Goal: Information Seeking & Learning: Check status

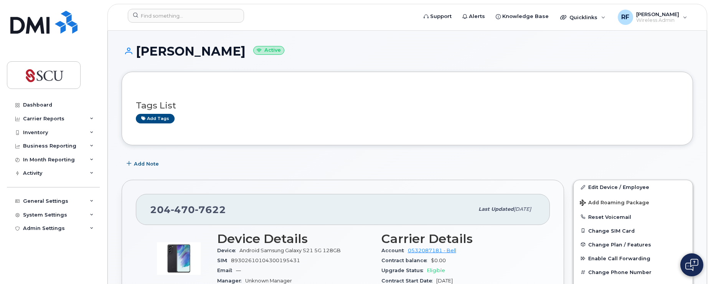
scroll to position [115, 0]
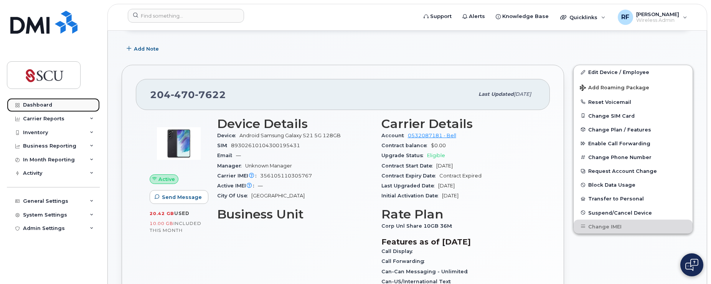
click at [35, 107] on div "Dashboard" at bounding box center [37, 105] width 29 height 6
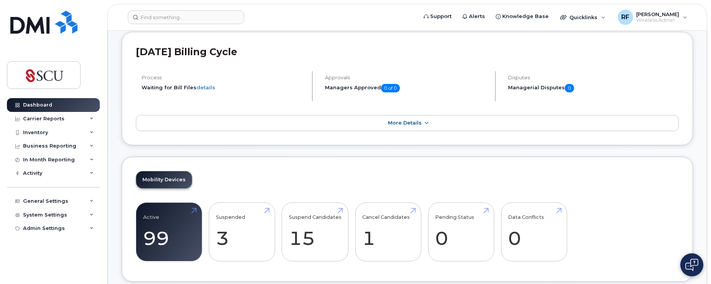
scroll to position [77, 0]
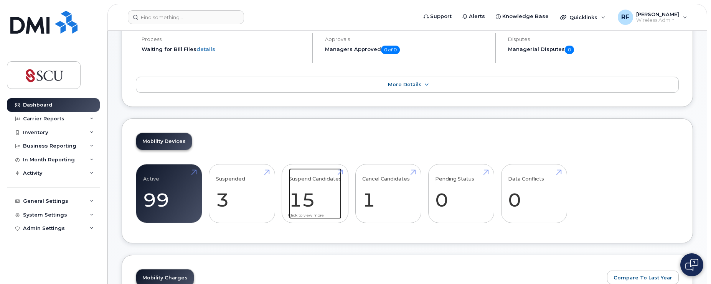
click at [303, 196] on link "Suspend Candidates 15" at bounding box center [315, 193] width 53 height 51
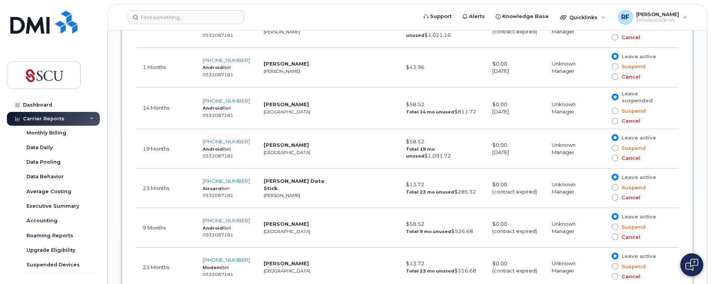
scroll to position [537, 0]
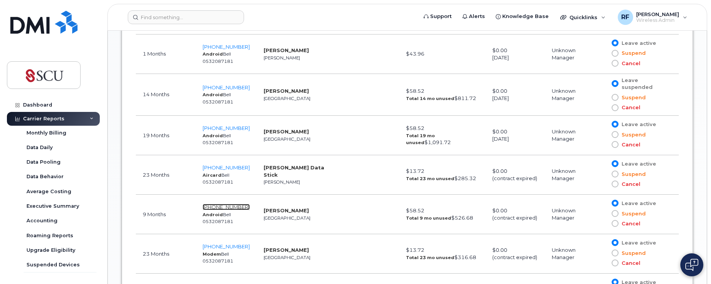
click at [221, 204] on span "204-451-0547" at bounding box center [226, 207] width 47 height 6
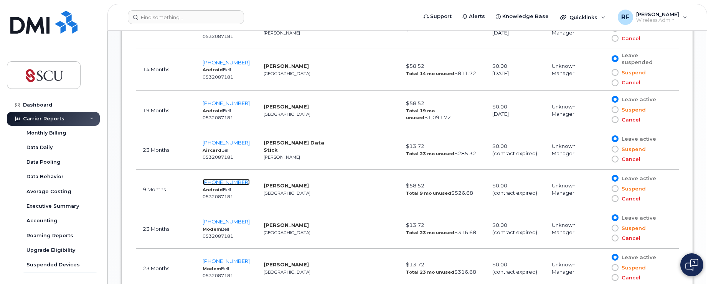
scroll to position [614, 0]
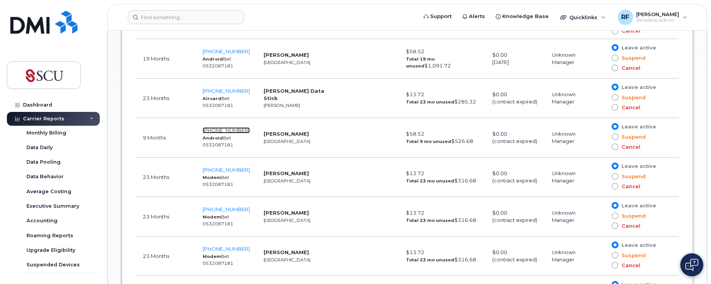
click at [230, 127] on span "204-451-0547" at bounding box center [226, 130] width 47 height 6
click at [224, 197] on td "204-795-4418 Modem Bell 0532087181" at bounding box center [226, 217] width 61 height 40
click at [223, 206] on span "204-795-4418" at bounding box center [226, 209] width 47 height 6
drag, startPoint x: 288, startPoint y: 165, endPoint x: 305, endPoint y: 164, distance: 16.9
click at [289, 170] on strong "Mifi Modem" at bounding box center [286, 173] width 45 height 6
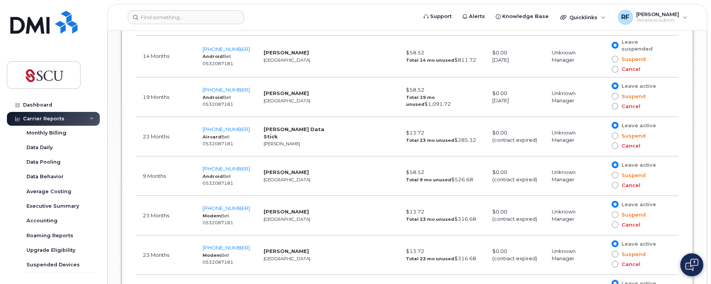
drag, startPoint x: 264, startPoint y: 165, endPoint x: 278, endPoint y: 167, distance: 14.0
click at [265, 169] on strong "[PERSON_NAME]" at bounding box center [286, 172] width 45 height 6
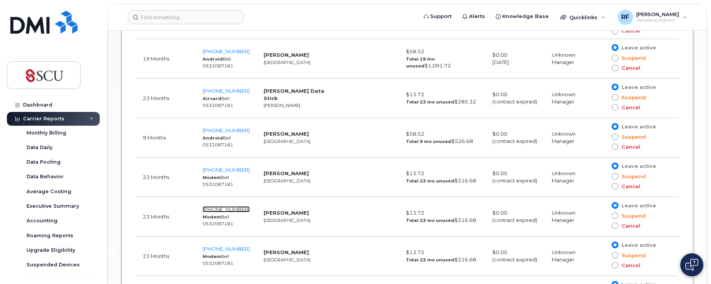
click at [226, 206] on span "204-795-4418" at bounding box center [226, 209] width 47 height 6
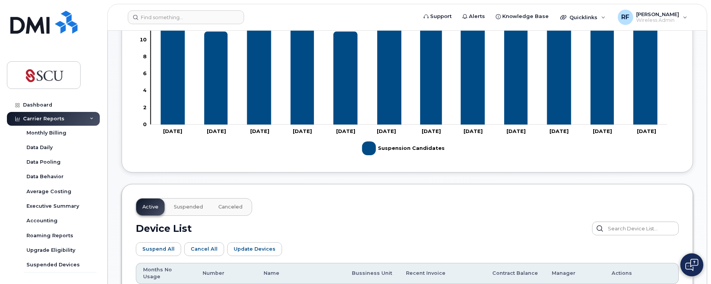
scroll to position [230, 0]
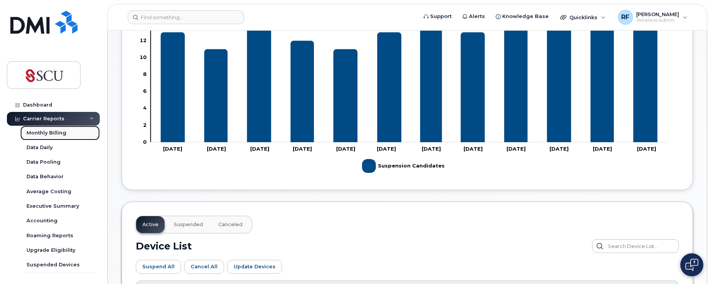
click at [52, 131] on div "Monthly Billing" at bounding box center [46, 133] width 40 height 7
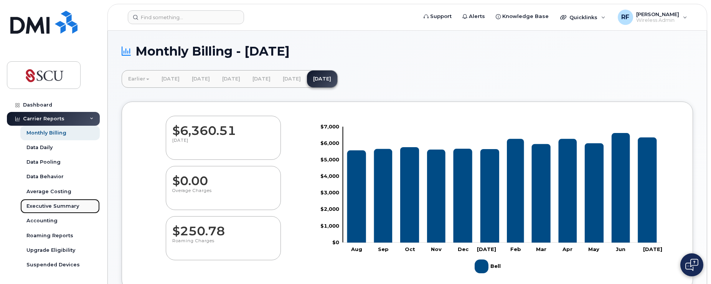
click at [64, 202] on link "Executive Summary" at bounding box center [59, 206] width 79 height 15
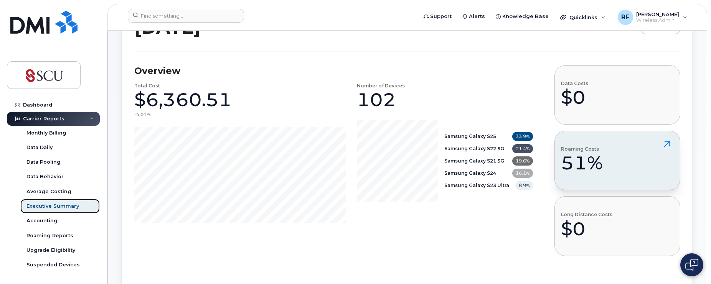
scroll to position [77, 0]
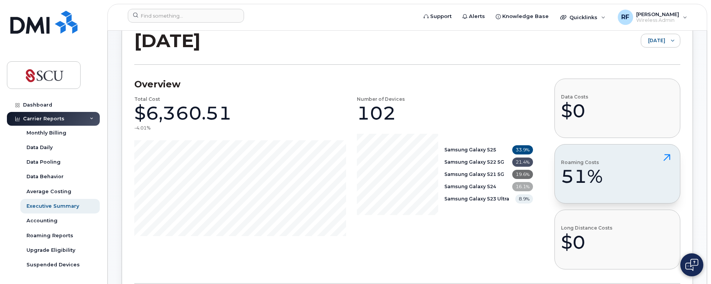
click at [604, 179] on button "Roaming Costs 51%" at bounding box center [618, 173] width 126 height 59
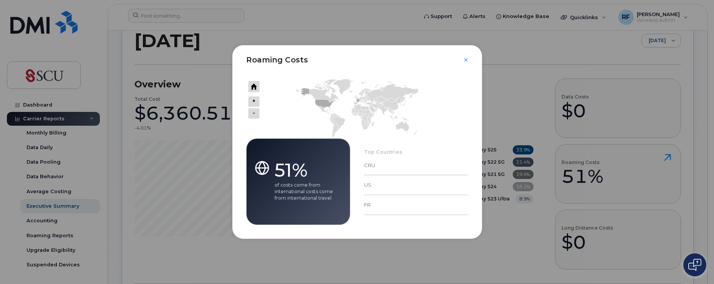
click at [372, 205] on div "FR" at bounding box center [416, 205] width 104 height 20
click at [308, 207] on div "51% of costs come from international costs come from international travel" at bounding box center [298, 182] width 104 height 87
click at [467, 59] on icon "Close" at bounding box center [465, 60] width 5 height 6
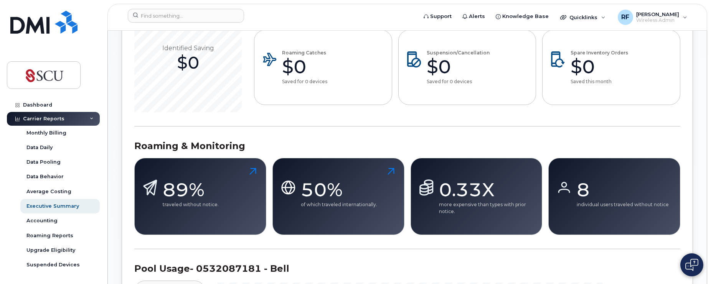
scroll to position [384, 0]
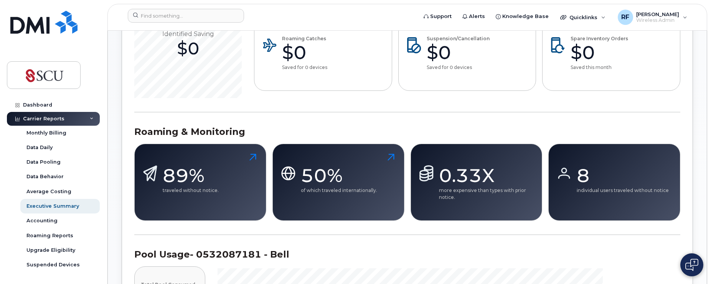
click at [594, 181] on div "8" at bounding box center [623, 175] width 92 height 23
click at [585, 177] on div "8" at bounding box center [623, 175] width 92 height 23
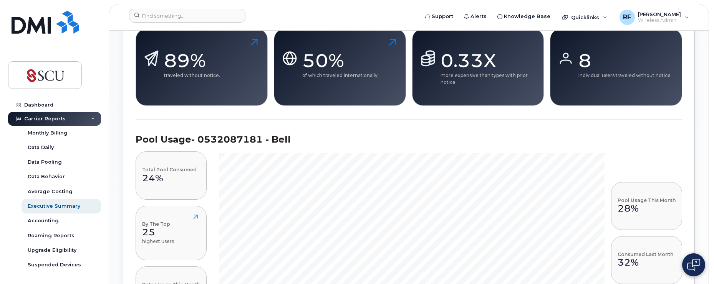
scroll to position [537, 0]
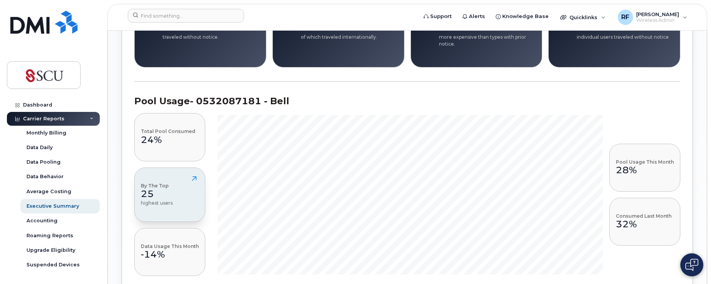
click at [171, 189] on div "25" at bounding box center [157, 194] width 32 height 12
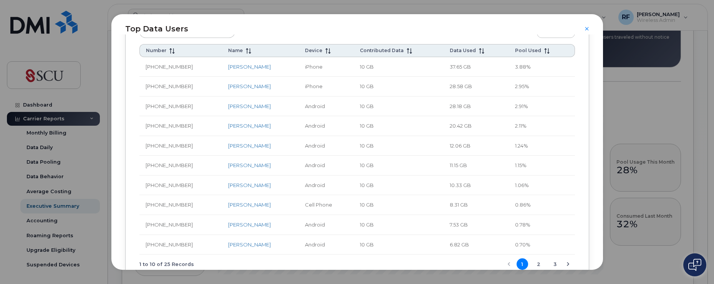
scroll to position [71, 0]
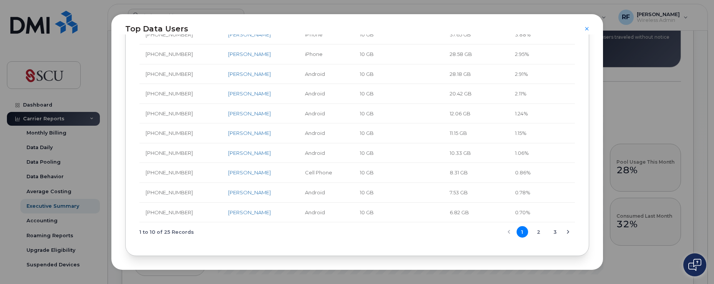
click at [552, 233] on button "3" at bounding box center [555, 232] width 12 height 12
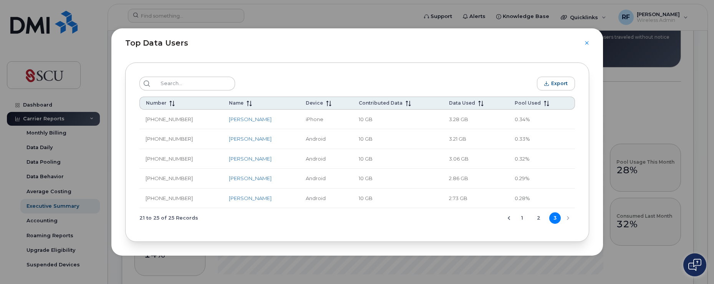
click at [536, 218] on button "2" at bounding box center [538, 219] width 12 height 12
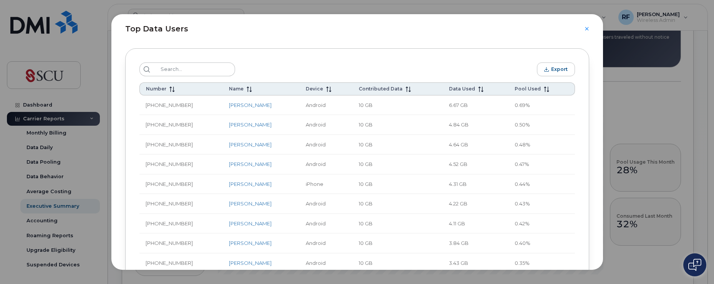
scroll to position [71, 0]
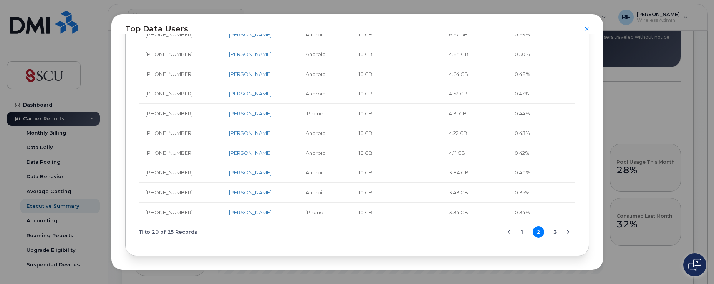
click at [522, 232] on button "1" at bounding box center [522, 232] width 12 height 12
drag, startPoint x: 236, startPoint y: 173, endPoint x: 264, endPoint y: 173, distance: 28.8
click at [236, 173] on link "Curtis Wennberg" at bounding box center [249, 173] width 43 height 6
click at [228, 95] on link "[PERSON_NAME]" at bounding box center [249, 94] width 43 height 6
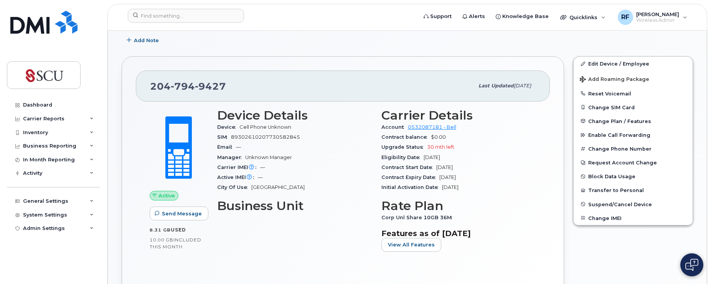
scroll to position [77, 0]
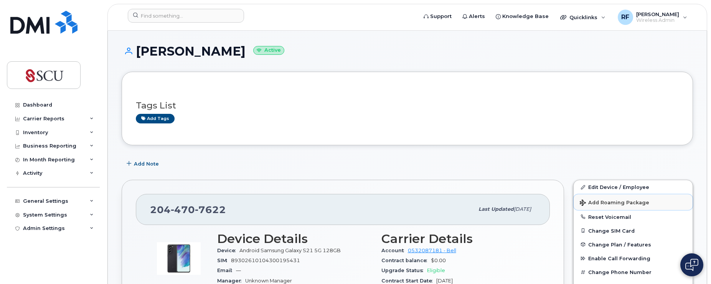
click at [606, 203] on span "Add Roaming Package" at bounding box center [614, 203] width 69 height 7
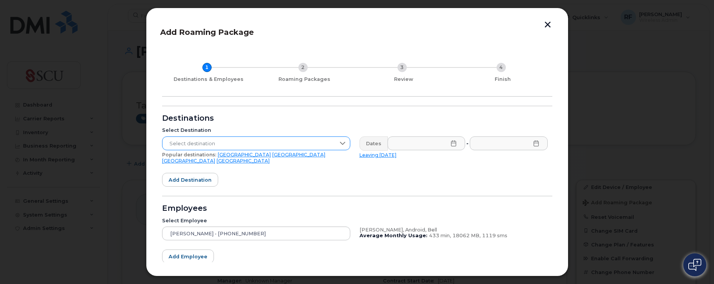
click at [345, 142] on div at bounding box center [342, 143] width 15 height 13
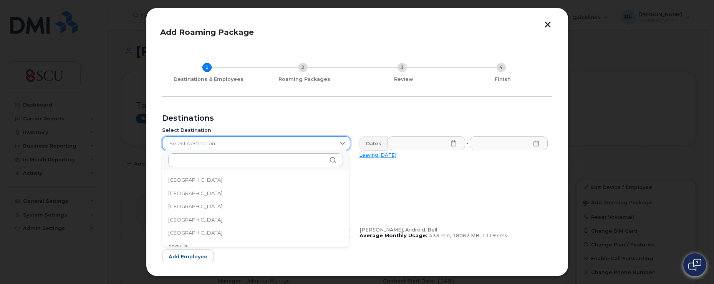
click at [344, 142] on icon at bounding box center [342, 143] width 5 height 3
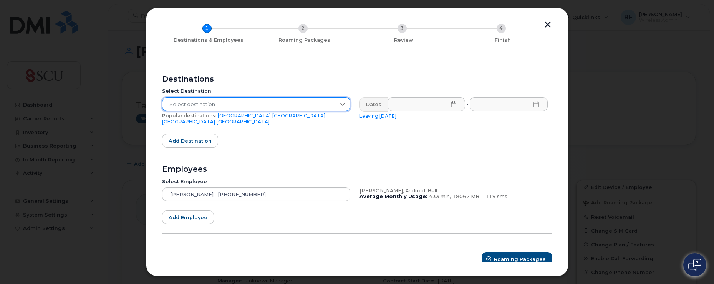
scroll to position [40, 0]
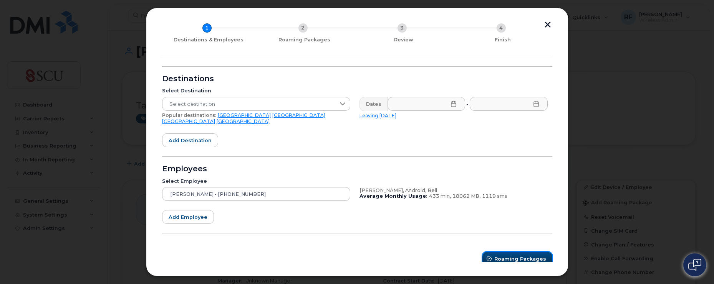
click at [508, 256] on span "Roaming Packages" at bounding box center [520, 259] width 52 height 7
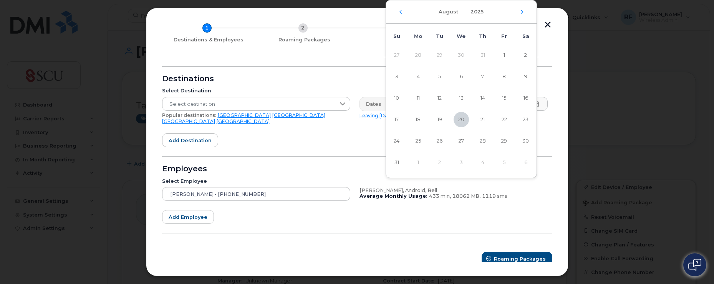
click at [351, 43] on div "1 Destinations & Employees 2 Roaming Packages 3 Review 4 Finish" at bounding box center [357, 34] width 390 height 48
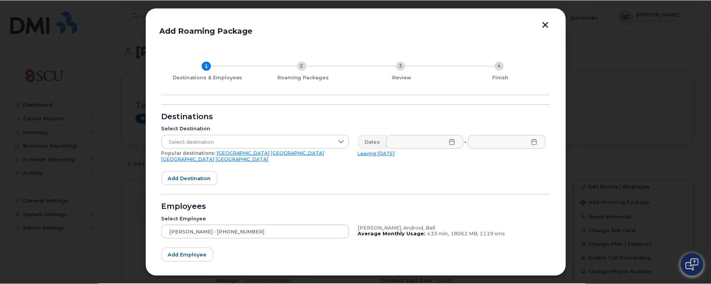
scroll to position [0, 0]
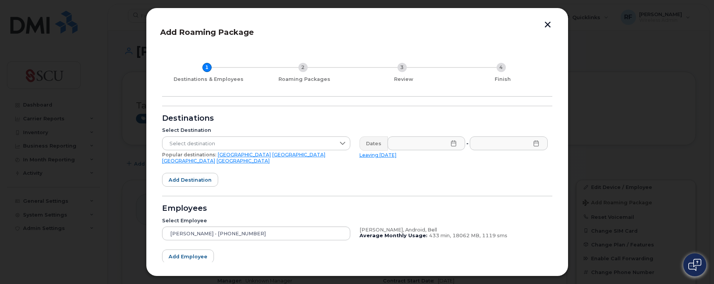
click at [548, 25] on button "button" at bounding box center [548, 25] width 12 height 8
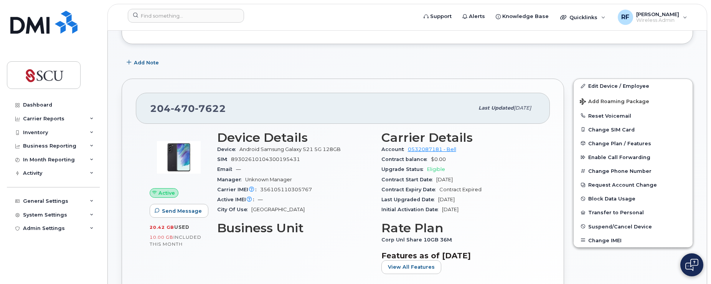
scroll to position [115, 0]
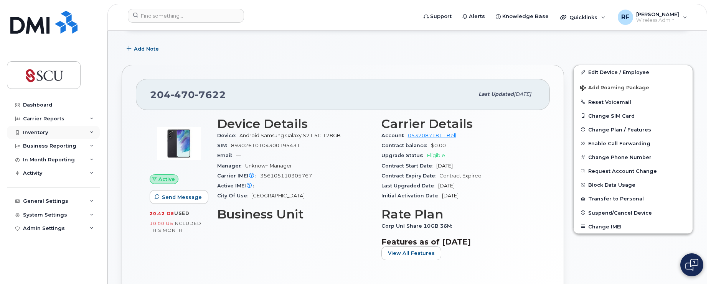
click at [91, 132] on icon at bounding box center [92, 133] width 4 height 4
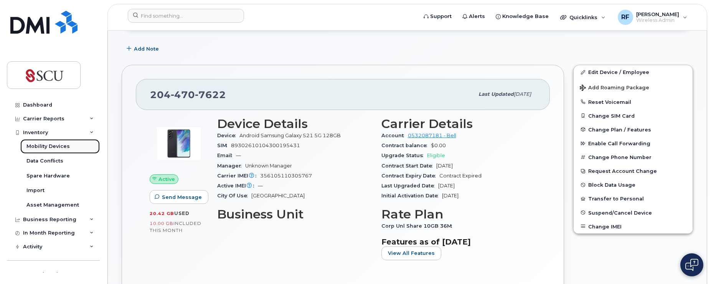
click at [55, 147] on div "Mobility Devices" at bounding box center [47, 146] width 43 height 7
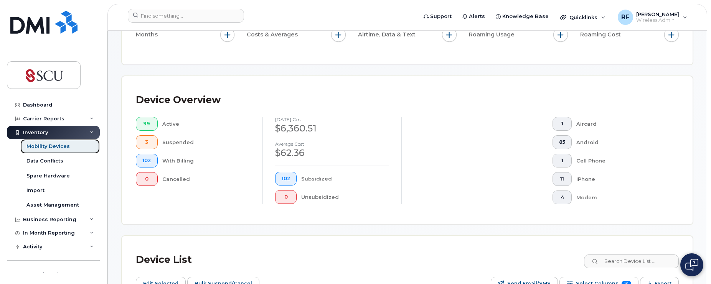
scroll to position [154, 0]
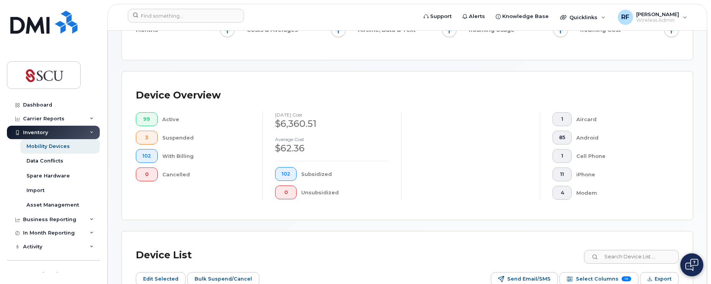
click at [182, 137] on div "Suspended" at bounding box center [206, 138] width 88 height 14
click at [152, 136] on button "3" at bounding box center [147, 138] width 22 height 14
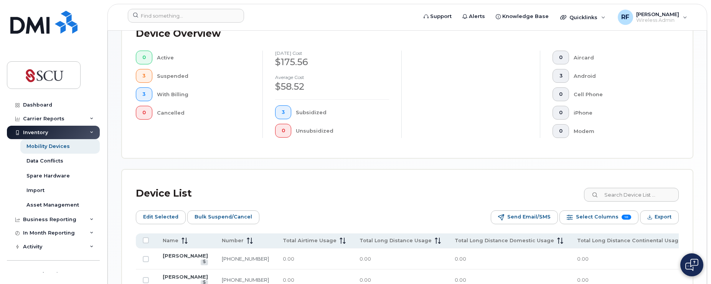
scroll to position [280, 0]
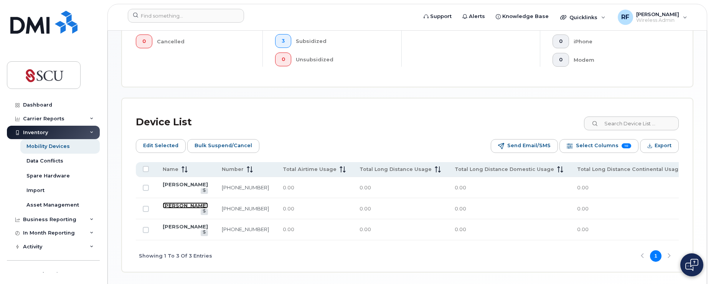
click at [182, 208] on link "Nolan Ward" at bounding box center [185, 206] width 45 height 6
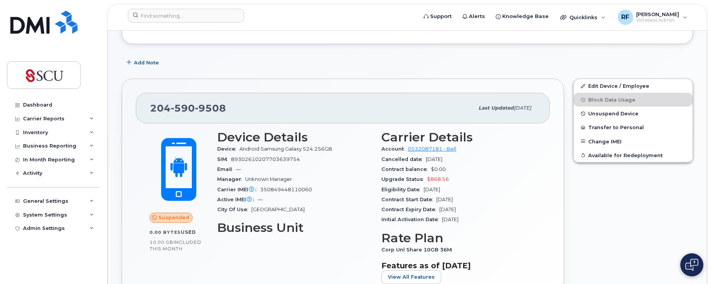
scroll to position [38, 0]
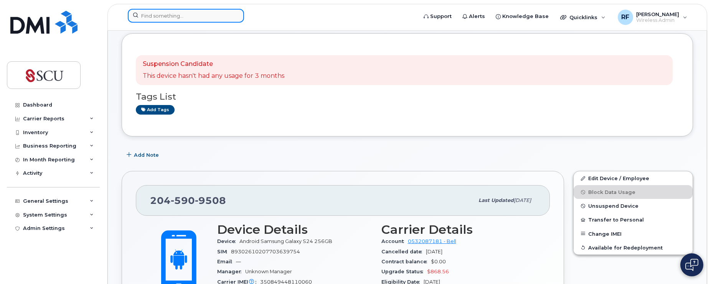
click at [175, 15] on input at bounding box center [186, 16] width 116 height 14
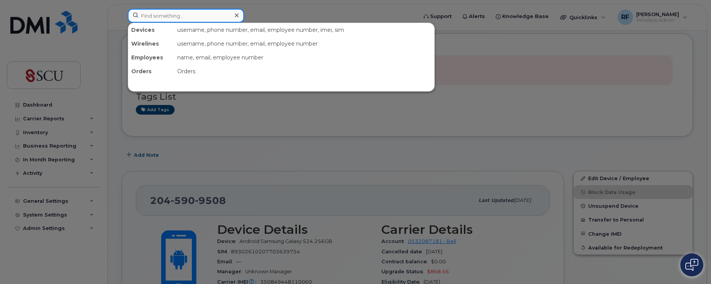
type input "Ron"
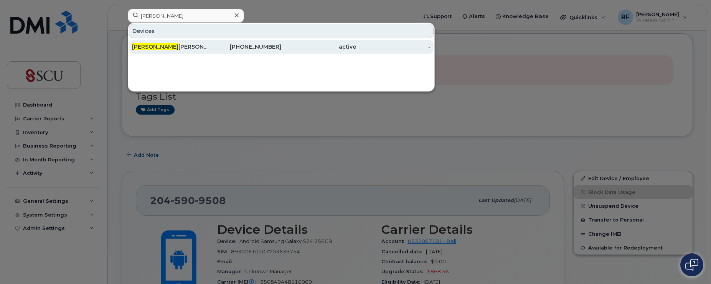
click at [148, 48] on div "Ron Friesen" at bounding box center [169, 47] width 75 height 8
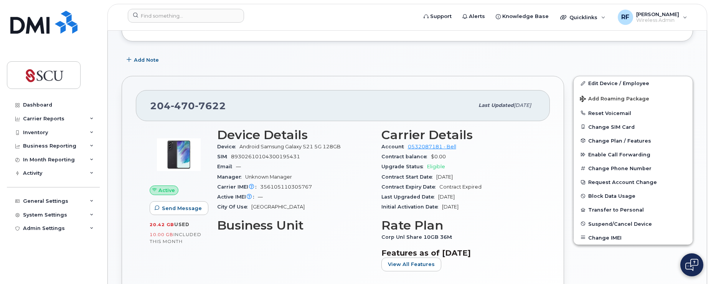
scroll to position [115, 0]
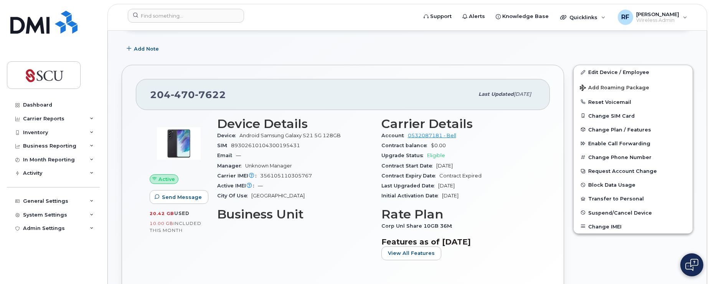
click at [164, 179] on span "Active" at bounding box center [167, 179] width 17 height 7
click at [598, 130] on span "Change Plan / Features" at bounding box center [619, 130] width 63 height 6
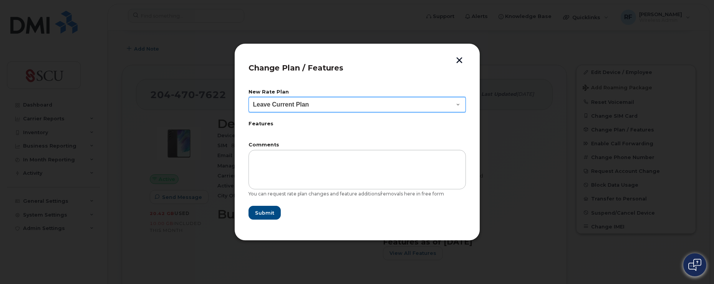
click at [457, 103] on select "Leave Current Plan BYOD Corp SmartShare 50 BYOD Corp Unl Share 10GB 30D Corp Sm…" at bounding box center [356, 104] width 217 height 15
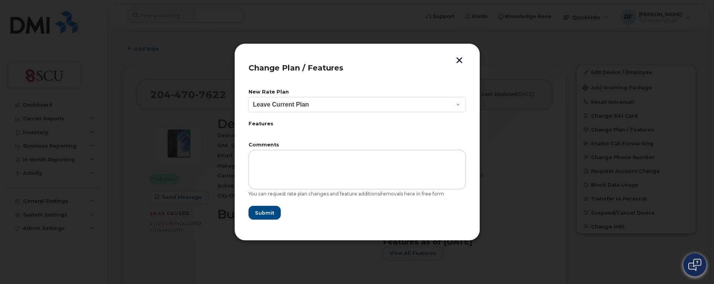
click at [459, 58] on button "button" at bounding box center [459, 61] width 12 height 8
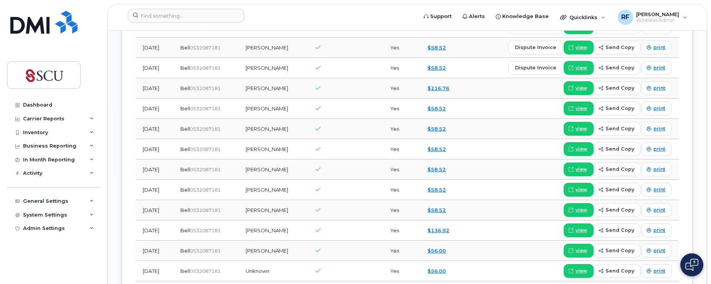
scroll to position [652, 0]
click at [439, 68] on link "$116.76" at bounding box center [439, 68] width 22 height 6
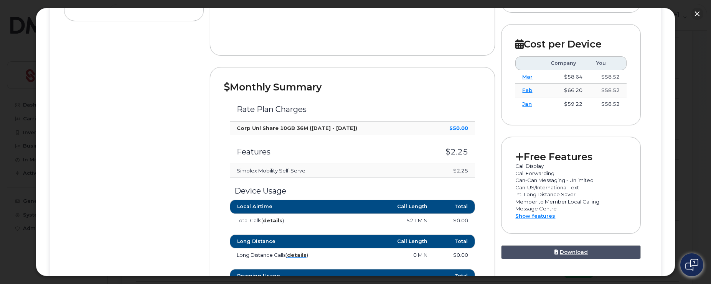
scroll to position [230, 0]
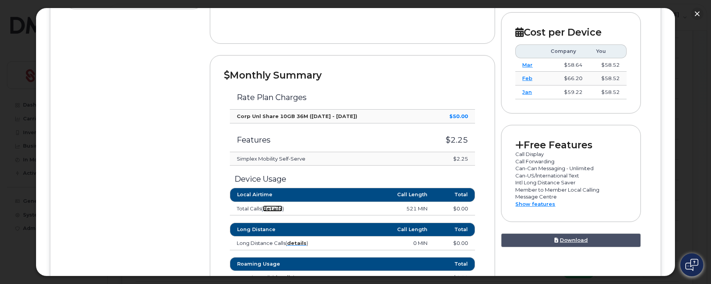
click at [276, 209] on strong "details" at bounding box center [273, 209] width 20 height 6
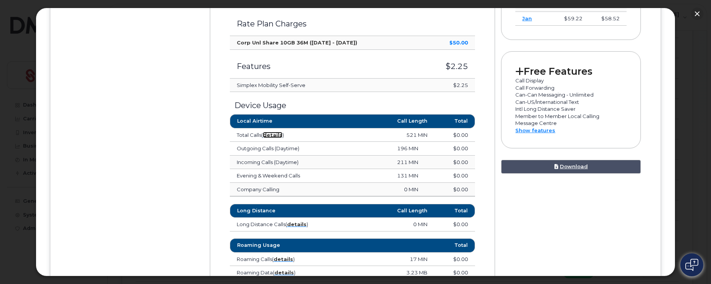
scroll to position [345, 0]
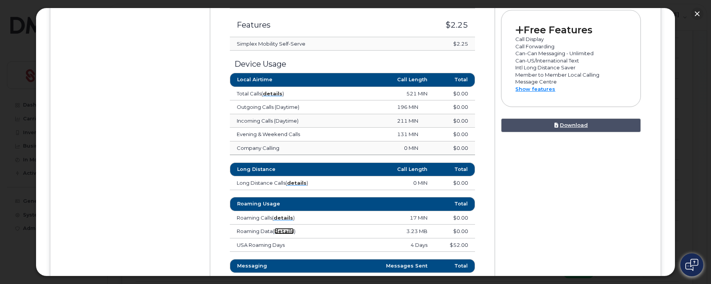
click at [288, 232] on strong "details" at bounding box center [284, 231] width 20 height 6
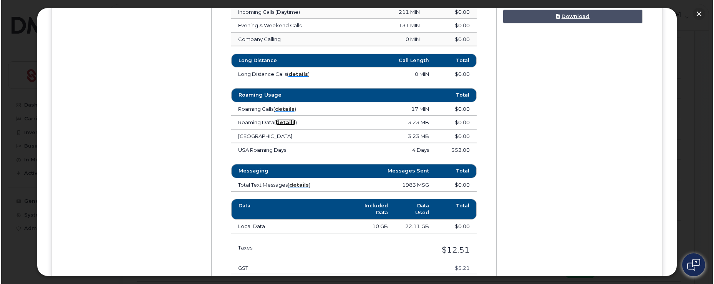
scroll to position [461, 0]
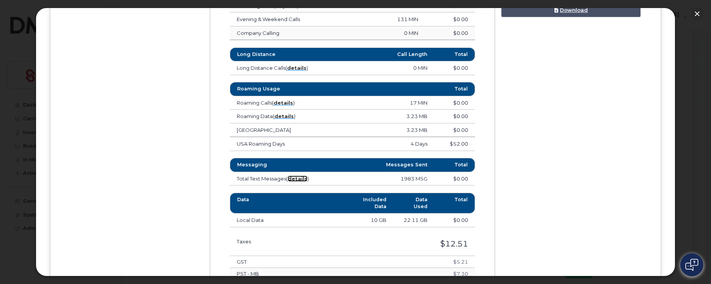
click at [299, 180] on strong "details" at bounding box center [298, 179] width 20 height 6
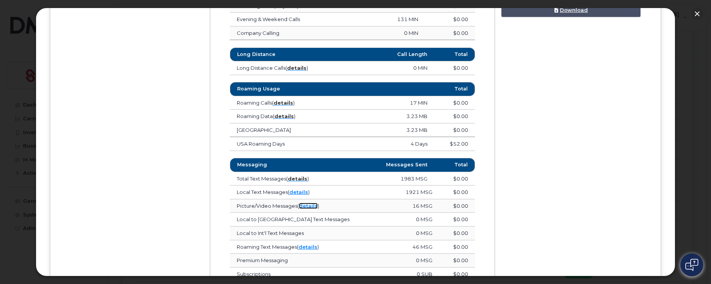
click at [311, 205] on link "details" at bounding box center [308, 206] width 19 height 6
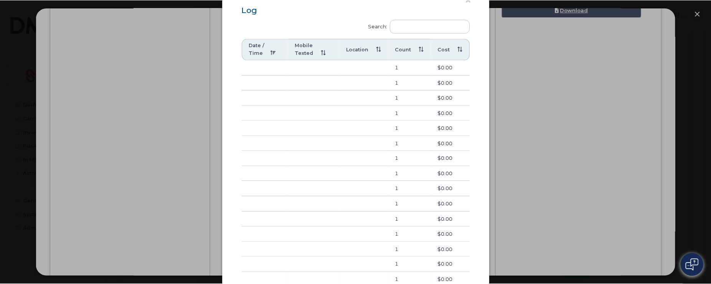
scroll to position [0, 0]
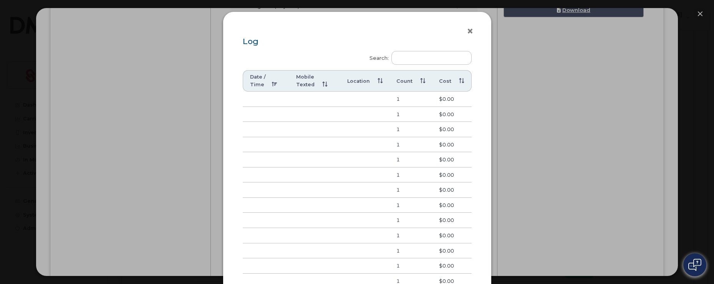
click at [470, 28] on button "×" at bounding box center [471, 32] width 11 height 12
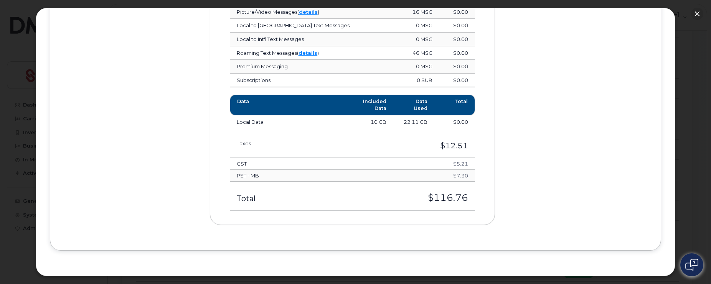
scroll to position [453, 0]
